Goal: Task Accomplishment & Management: Manage account settings

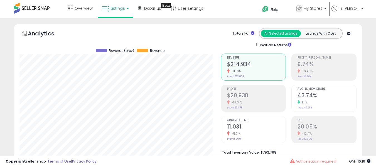
select select "**"
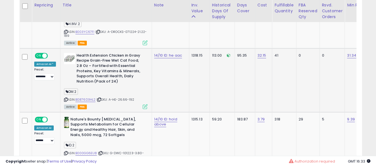
scroll to position [704, 0]
click at [64, 98] on icon at bounding box center [66, 99] width 4 height 3
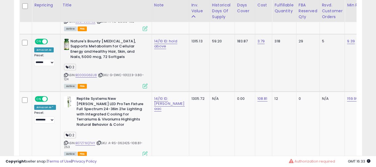
scroll to position [782, 0]
click at [65, 73] on icon at bounding box center [66, 74] width 4 height 3
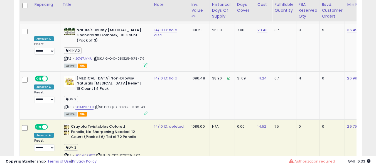
scroll to position [1291, 0]
click at [64, 153] on icon at bounding box center [66, 154] width 4 height 3
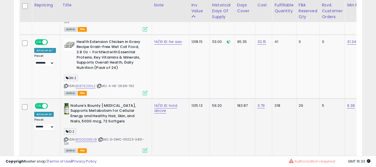
scroll to position [719, 0]
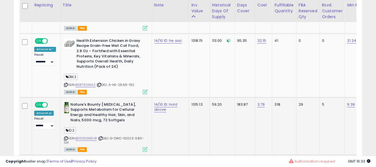
click at [64, 137] on icon at bounding box center [66, 138] width 4 height 3
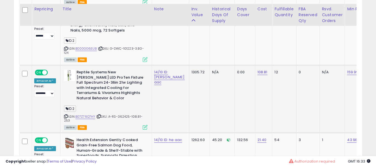
scroll to position [807, 0]
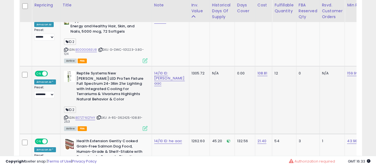
click at [64, 116] on icon at bounding box center [66, 117] width 4 height 3
click at [89, 115] on link "B07Z76Q7HY" at bounding box center [85, 117] width 20 height 5
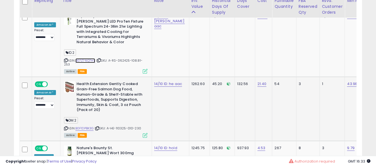
scroll to position [864, 0]
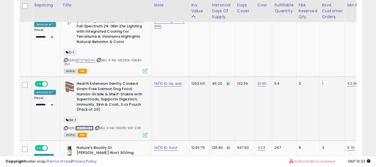
click at [84, 125] on link "B0F1DPBK3G" at bounding box center [84, 127] width 18 height 5
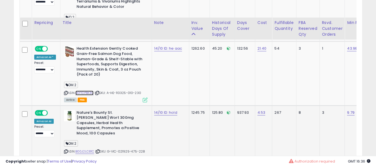
scroll to position [921, 0]
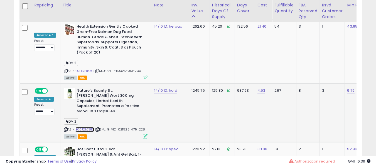
click at [89, 127] on link "B00J2LC81C" at bounding box center [84, 129] width 19 height 5
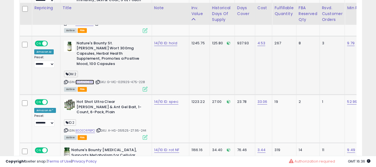
scroll to position [972, 0]
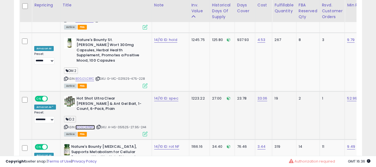
click at [82, 125] on link "B00EORPBPO" at bounding box center [85, 127] width 20 height 5
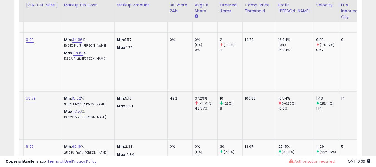
scroll to position [0, 363]
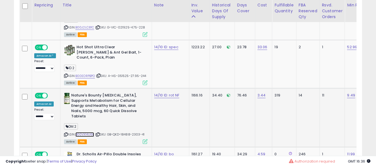
click at [81, 132] on link "B00VX14U6K" at bounding box center [84, 134] width 19 height 5
click at [65, 133] on icon at bounding box center [66, 134] width 4 height 3
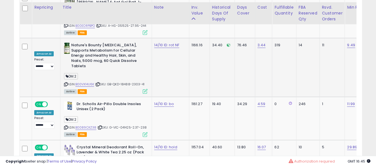
scroll to position [1076, 0]
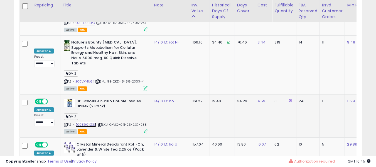
click at [88, 122] on link "B0089CKZ38" at bounding box center [85, 124] width 21 height 5
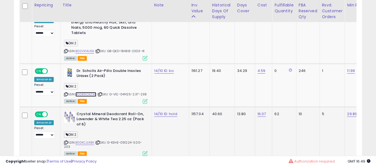
scroll to position [1107, 0]
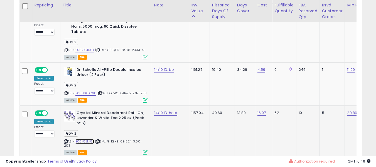
click at [85, 139] on link "B00KCJLK8K" at bounding box center [84, 141] width 19 height 5
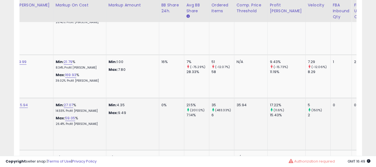
scroll to position [0, 233]
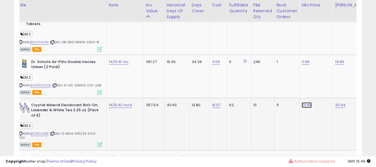
click at [301, 102] on link "29.89" at bounding box center [306, 105] width 10 height 6
type input "*****"
click button "submit" at bounding box center [303, 57] width 9 height 8
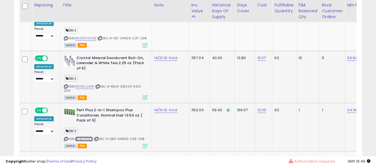
click at [82, 136] on link "B01BLPAXEU" at bounding box center [84, 138] width 18 height 5
click at [161, 107] on link "14/10 ID: hold" at bounding box center [165, 110] width 23 height 6
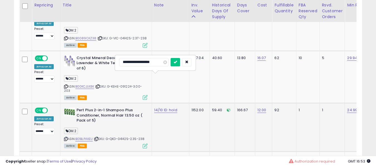
type input "**********"
click button "submit" at bounding box center [174, 62] width 9 height 8
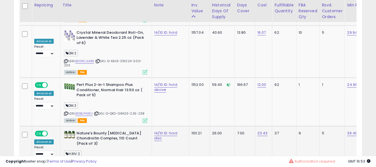
scroll to position [1188, 0]
click at [88, 159] on link "B0167JYKIU" at bounding box center [83, 161] width 17 height 5
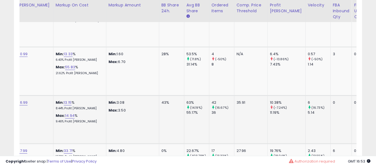
scroll to position [0, 322]
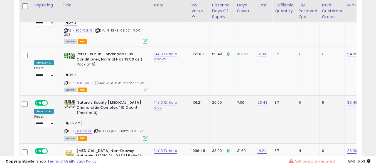
click at [99, 100] on div "ASIN: B0167JYKIU | SKU: G-QKD-080125-9.78-219 Active FBA" at bounding box center [105, 120] width 83 height 40
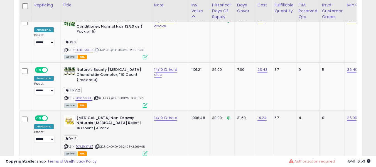
click at [88, 144] on link "B01MR37LEB" at bounding box center [84, 146] width 18 height 5
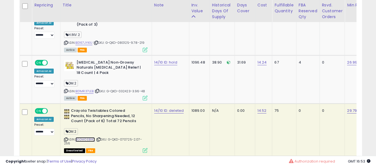
click at [83, 137] on link "B00M0EBIXC" at bounding box center [85, 139] width 20 height 5
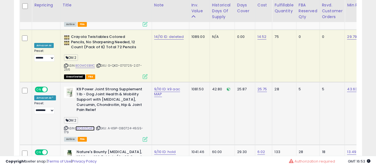
click at [82, 126] on link "B0C63TLHFS" at bounding box center [84, 128] width 19 height 5
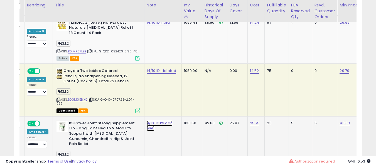
click at [153, 120] on link "9/10 ID: k9 aac MAP" at bounding box center [160, 125] width 26 height 11
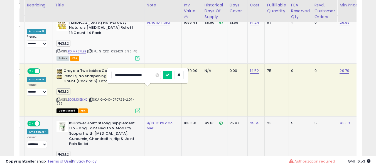
type input "**********"
click button "submit" at bounding box center [167, 75] width 9 height 8
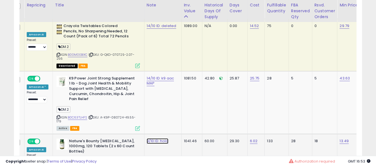
click at [150, 138] on link "9/10 ID: hold" at bounding box center [158, 141] width 22 height 6
type input "**********"
click button "submit" at bounding box center [167, 92] width 9 height 8
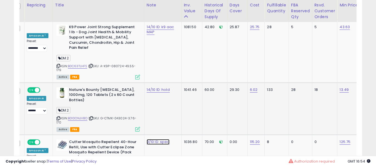
click at [151, 139] on link "9/10 ID: spec" at bounding box center [158, 142] width 23 height 6
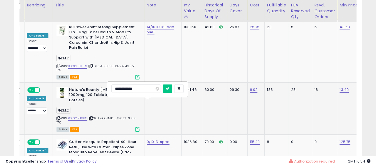
type input "**********"
click button "submit" at bounding box center [167, 88] width 9 height 8
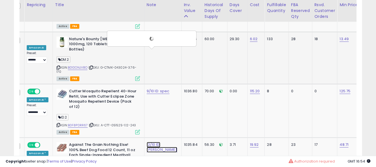
click at [151, 142] on link "12/10 ID: [PERSON_NAME]" at bounding box center [162, 147] width 31 height 11
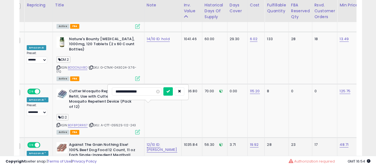
type input "**********"
click button "submit" at bounding box center [167, 91] width 9 height 8
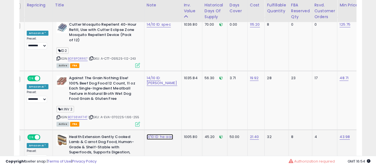
click at [150, 134] on link "9/10 ID: he aac" at bounding box center [160, 137] width 26 height 6
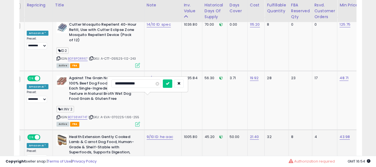
type input "**********"
click button "submit" at bounding box center [167, 83] width 9 height 8
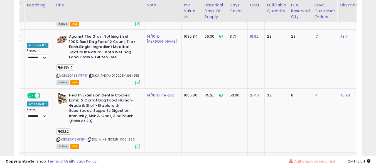
click at [148, 156] on link "12/10 ID: he ntn" at bounding box center [160, 159] width 26 height 6
type input "**********"
click button "submit" at bounding box center [167, 105] width 9 height 8
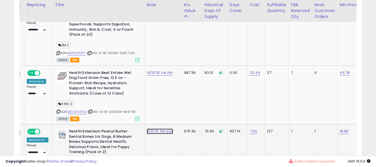
click at [154, 128] on link "9/10 ID: he aac" at bounding box center [160, 131] width 26 height 6
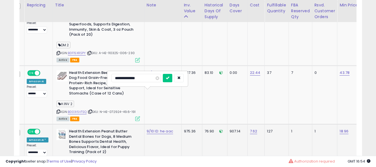
type input "**********"
click button "submit" at bounding box center [167, 78] width 9 height 8
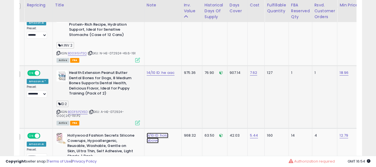
click at [153, 132] on link "9/10 ID: hold above" at bounding box center [158, 137] width 22 height 11
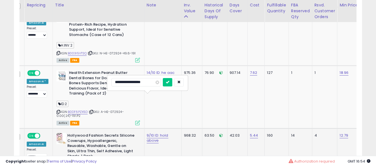
type input "**********"
click button "submit" at bounding box center [167, 82] width 9 height 8
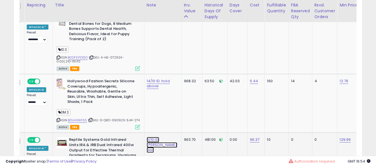
click at [148, 137] on link "9/10 ID: [PERSON_NAME] aac" at bounding box center [162, 145] width 31 height 16
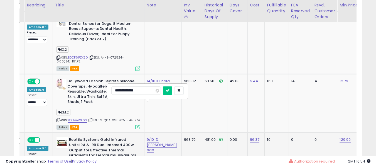
type input "**********"
click button "submit" at bounding box center [167, 90] width 9 height 8
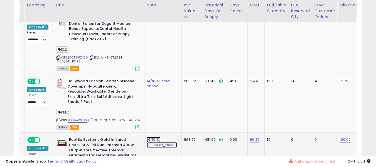
click at [148, 137] on link "14/10 ID: [PERSON_NAME]" at bounding box center [162, 142] width 31 height 11
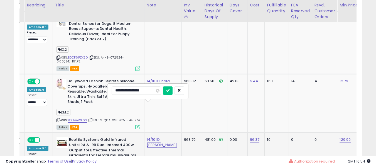
type input "**********"
click button "submit" at bounding box center [167, 90] width 9 height 8
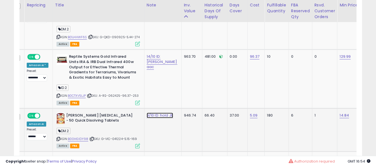
click at [154, 112] on link "9/10 ID: hold JE" at bounding box center [160, 115] width 26 height 6
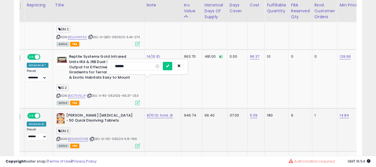
type input "*******"
type input "**********"
click button "submit" at bounding box center [167, 66] width 9 height 8
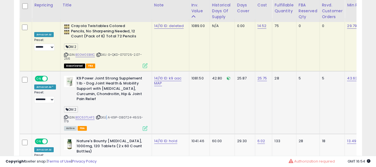
click at [105, 76] on div "ASIN: B0C63TLHFS | SKU: A-K9P-080724-49.55-179 Active FBA" at bounding box center [105, 103] width 83 height 54
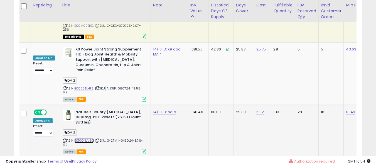
click at [87, 138] on link "B010ONJV8O" at bounding box center [84, 140] width 20 height 5
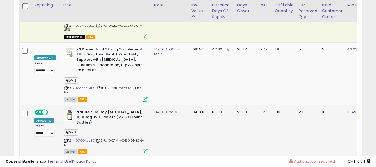
click at [94, 109] on b "Nature's Bounty [MEDICAL_DATA], 1000mg, 120 Tablets (2 x 60 Count Bottles)" at bounding box center [110, 117] width 68 height 17
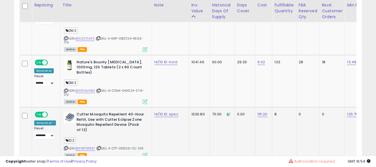
click at [81, 111] on b "Cutter Mosquito Repellent 40-Hour Refill, Use with Cutter Eclipse Zone Mosquito…" at bounding box center [110, 122] width 68 height 22
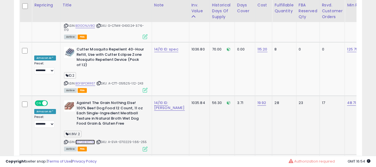
click at [84, 139] on link "B0738WF74T" at bounding box center [85, 141] width 20 height 5
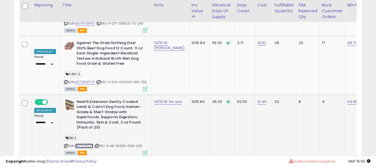
click at [83, 143] on link "B0F15XRSPY" at bounding box center [84, 145] width 18 height 5
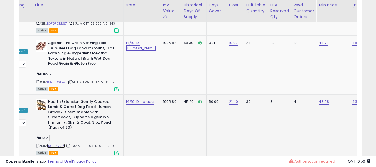
scroll to position [0, 0]
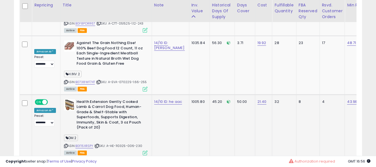
click at [77, 99] on b "Health Extension Gently Cooked Lamb & Carrot Dog Food, Human-Grade & Shelf-Stab…" at bounding box center [110, 115] width 68 height 32
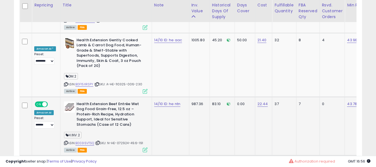
scroll to position [1656, 0]
click at [87, 140] on link "B003I5VTSQ" at bounding box center [84, 142] width 19 height 5
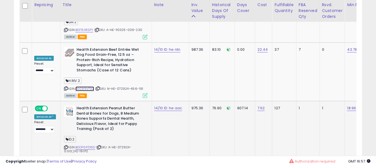
scroll to position [1709, 0]
click at [83, 145] on span "| SKU: A-HE-072924-0.00(24)-191.P2" at bounding box center [97, 149] width 67 height 8
click at [87, 145] on link "B0DF6PZX5D" at bounding box center [85, 147] width 20 height 5
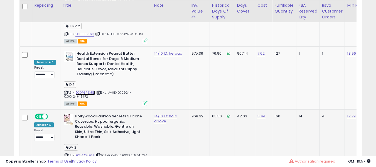
scroll to position [1764, 0]
click at [86, 152] on link "B01J4AWF6S" at bounding box center [84, 154] width 19 height 5
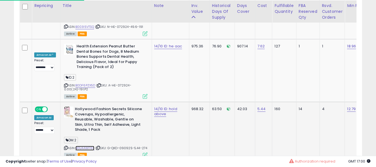
scroll to position [1772, 0]
